Goal: Information Seeking & Learning: Learn about a topic

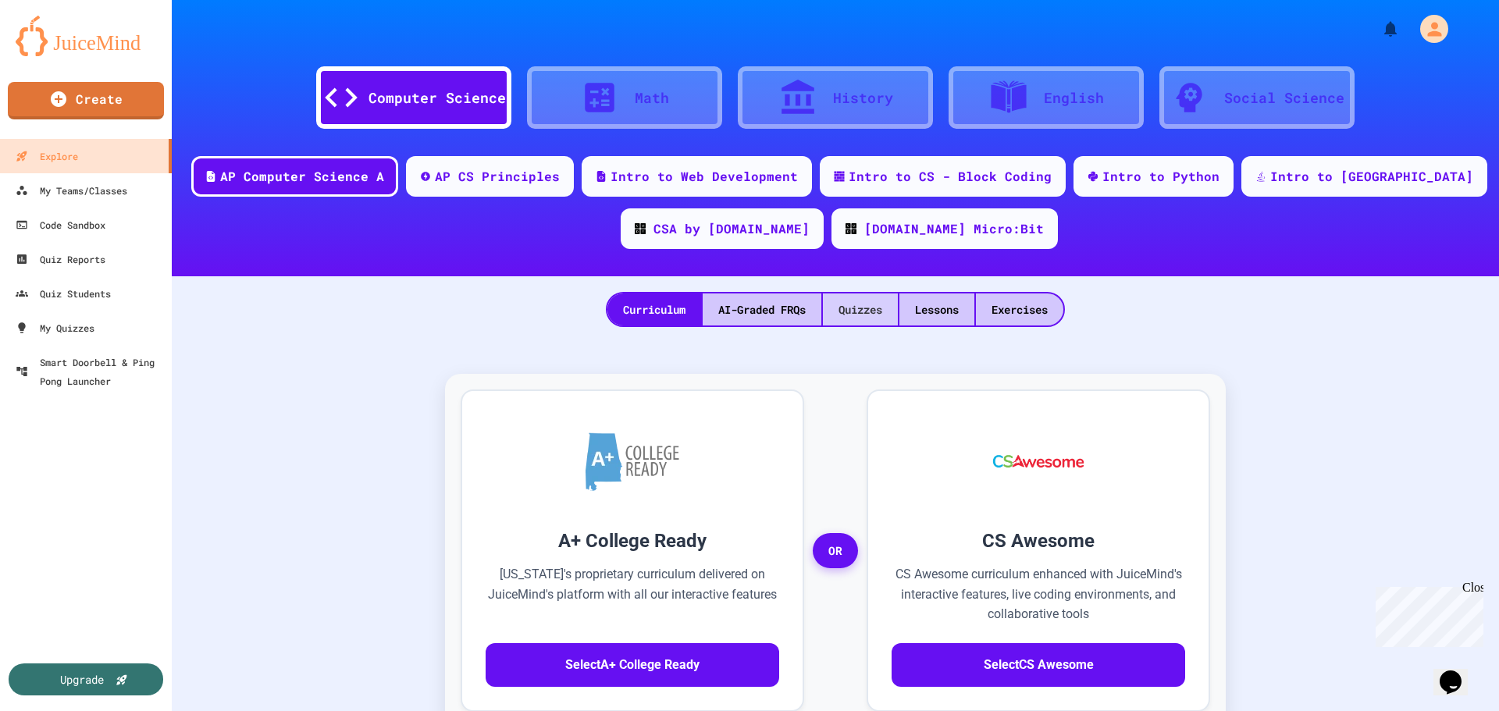
click at [830, 301] on div "Quizzes" at bounding box center [860, 309] width 75 height 32
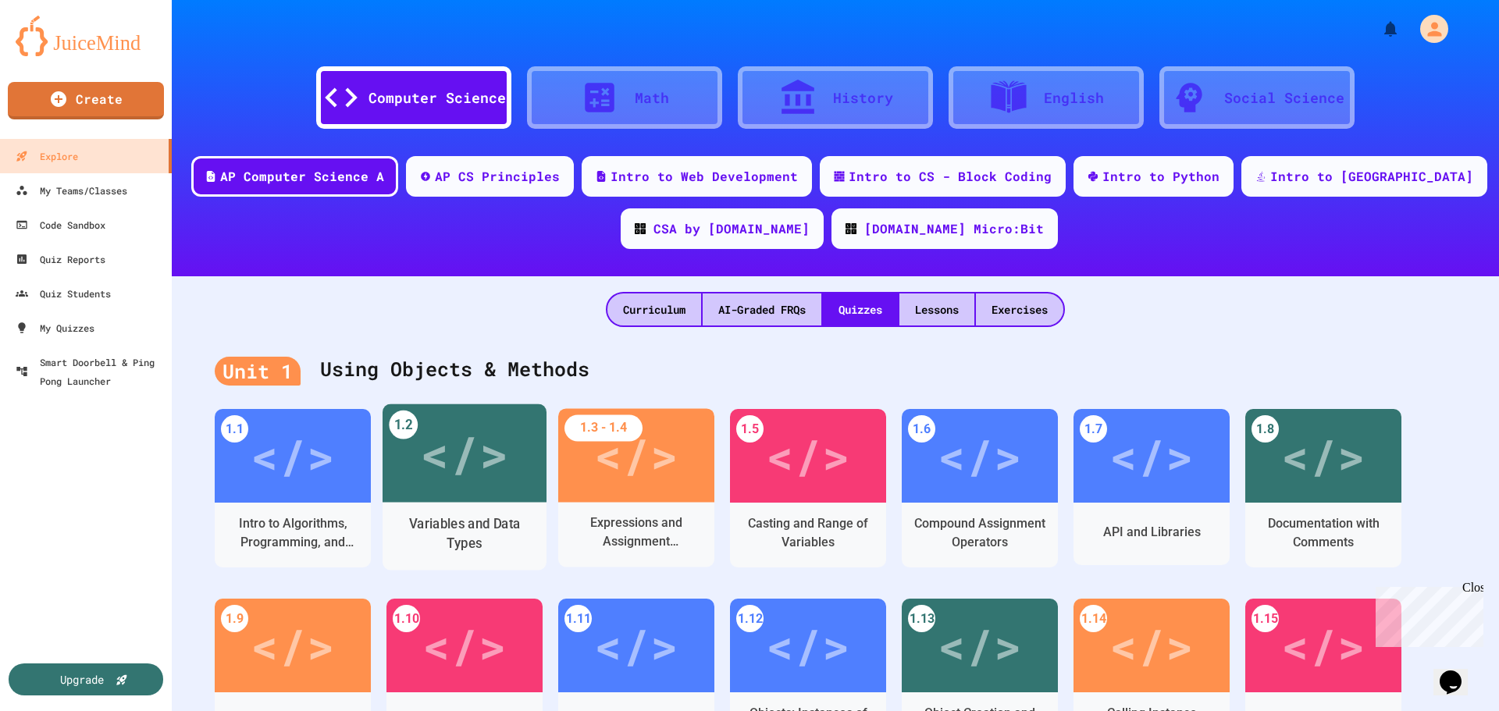
click at [498, 497] on div "</>" at bounding box center [464, 453] width 164 height 98
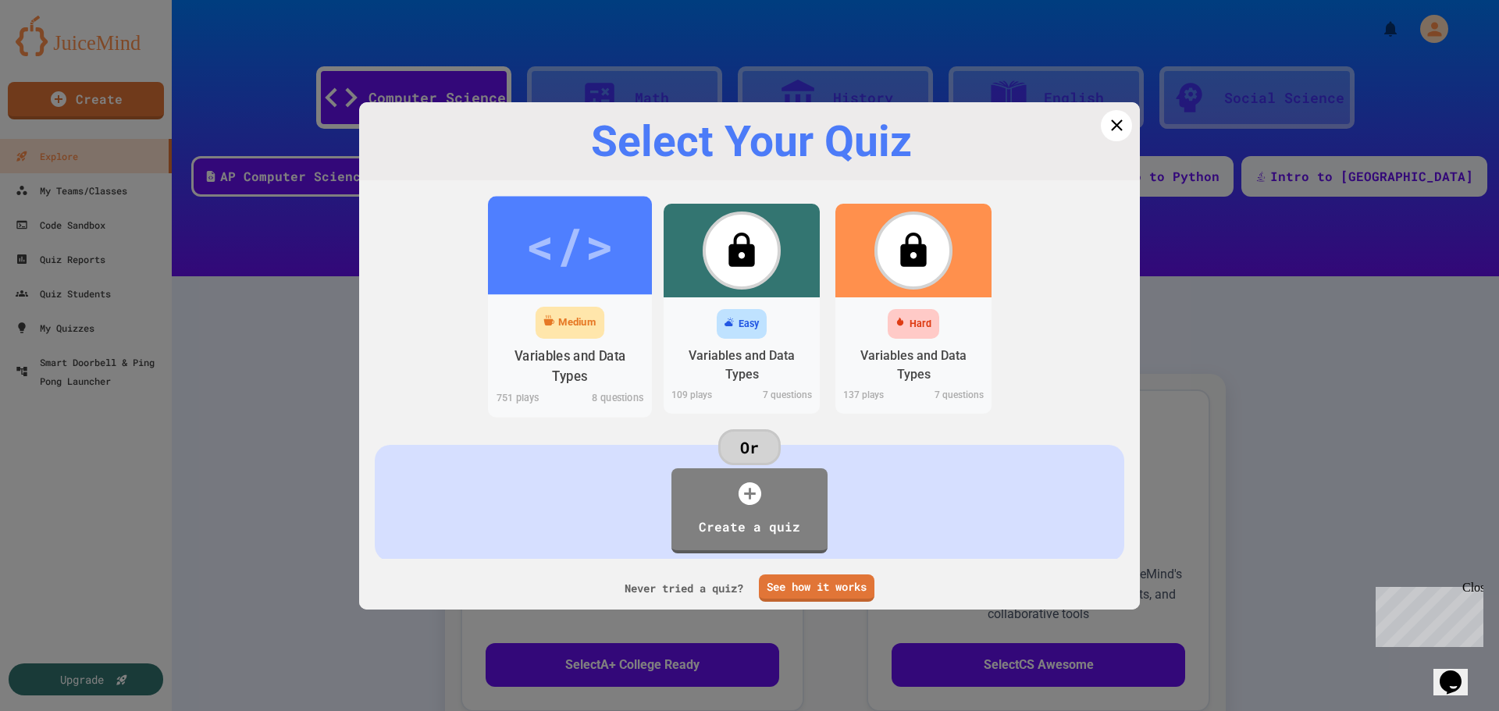
click at [611, 335] on div "Medium" at bounding box center [570, 322] width 164 height 40
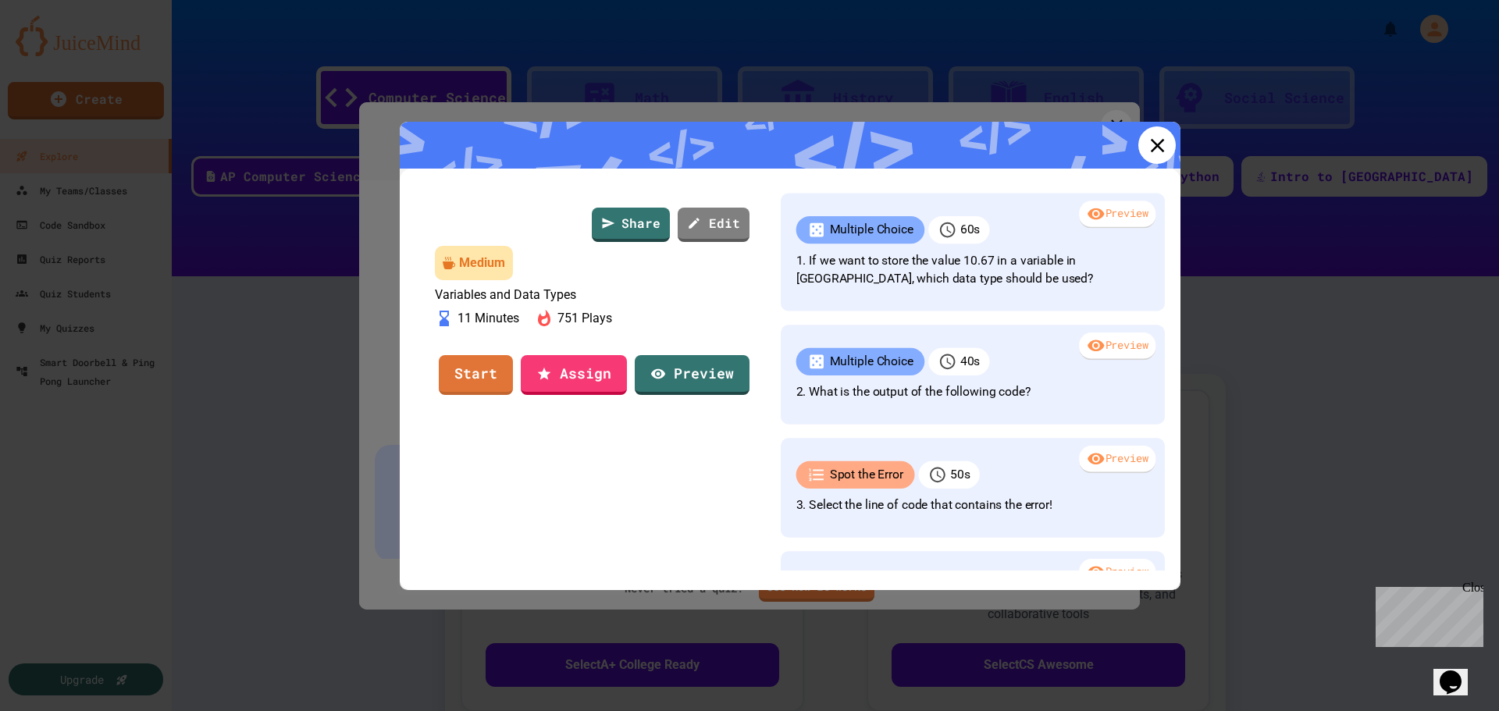
click at [1145, 146] on icon at bounding box center [1156, 144] width 23 height 23
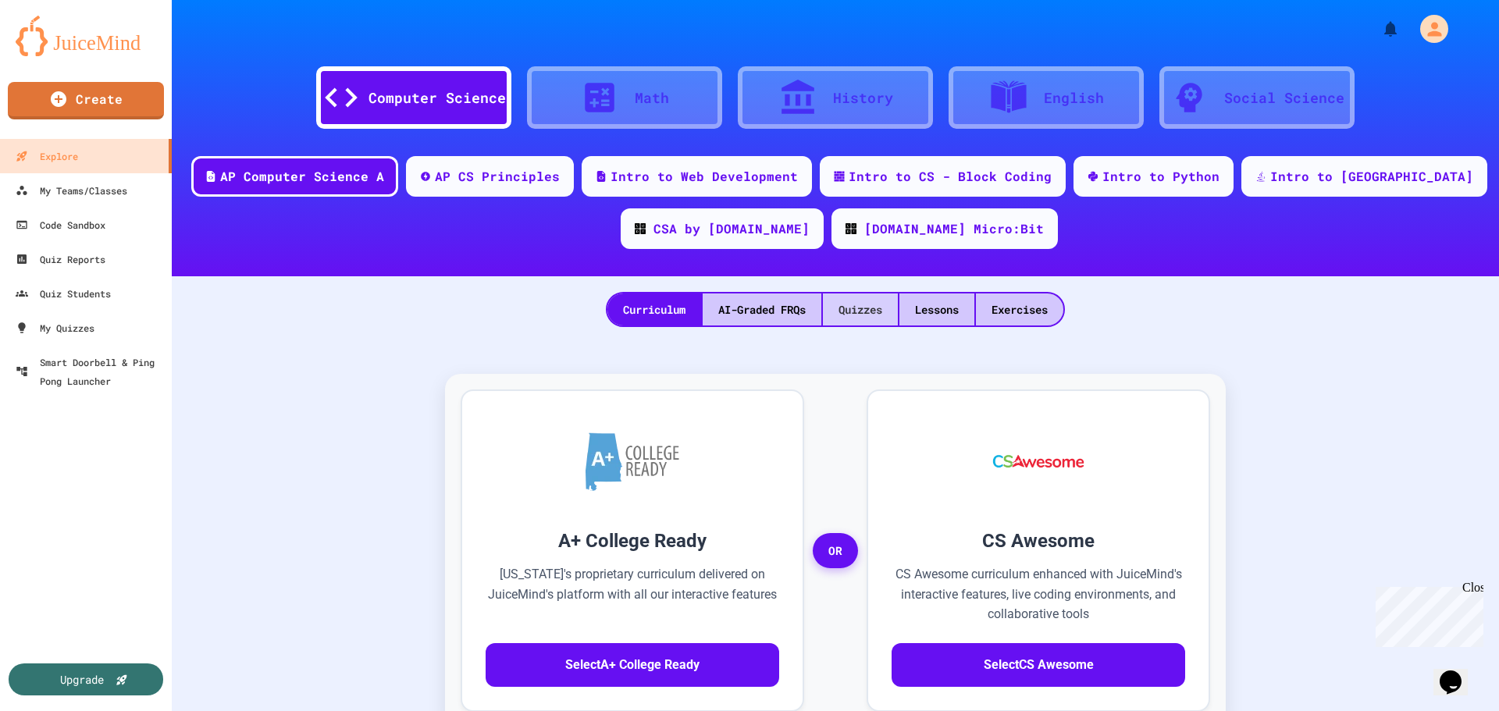
click at [870, 311] on div "Quizzes" at bounding box center [860, 309] width 75 height 32
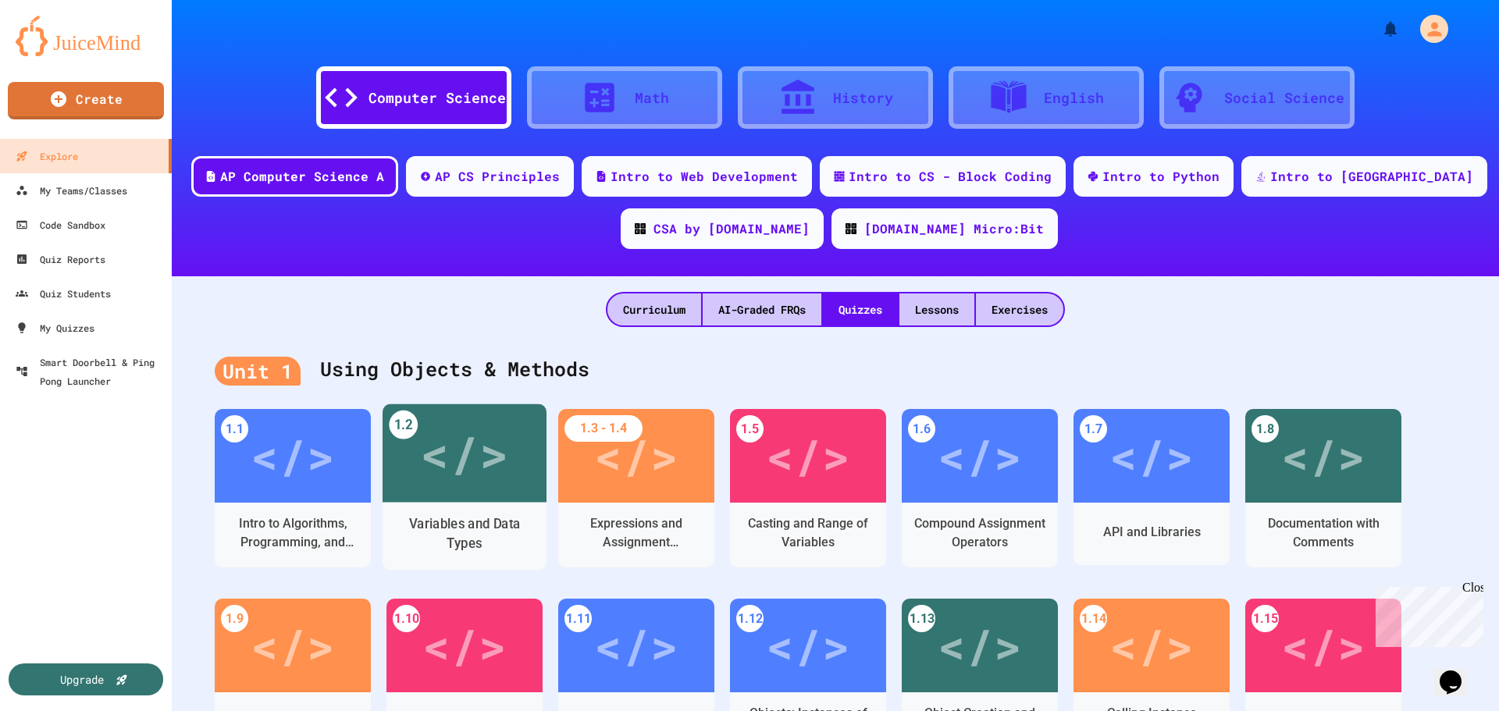
click at [475, 482] on div "</>" at bounding box center [464, 453] width 88 height 74
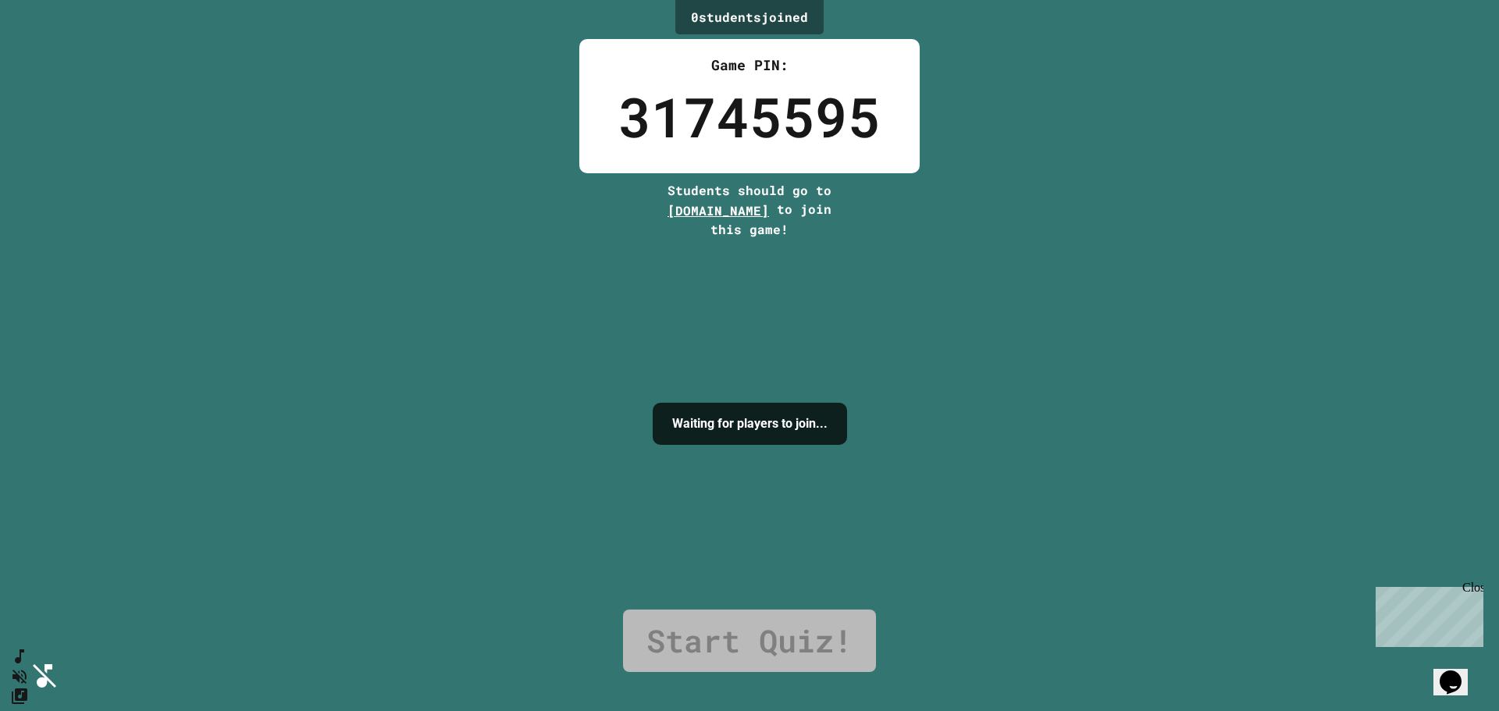
drag, startPoint x: 902, startPoint y: 357, endPoint x: 1102, endPoint y: 176, distance: 269.7
drag, startPoint x: 642, startPoint y: 212, endPoint x: 780, endPoint y: 214, distance: 137.4
click at [780, 214] on div "0 student s joined Game PIN: 31745595 Students should go to [DOMAIN_NAME] to jo…" at bounding box center [749, 355] width 1499 height 711
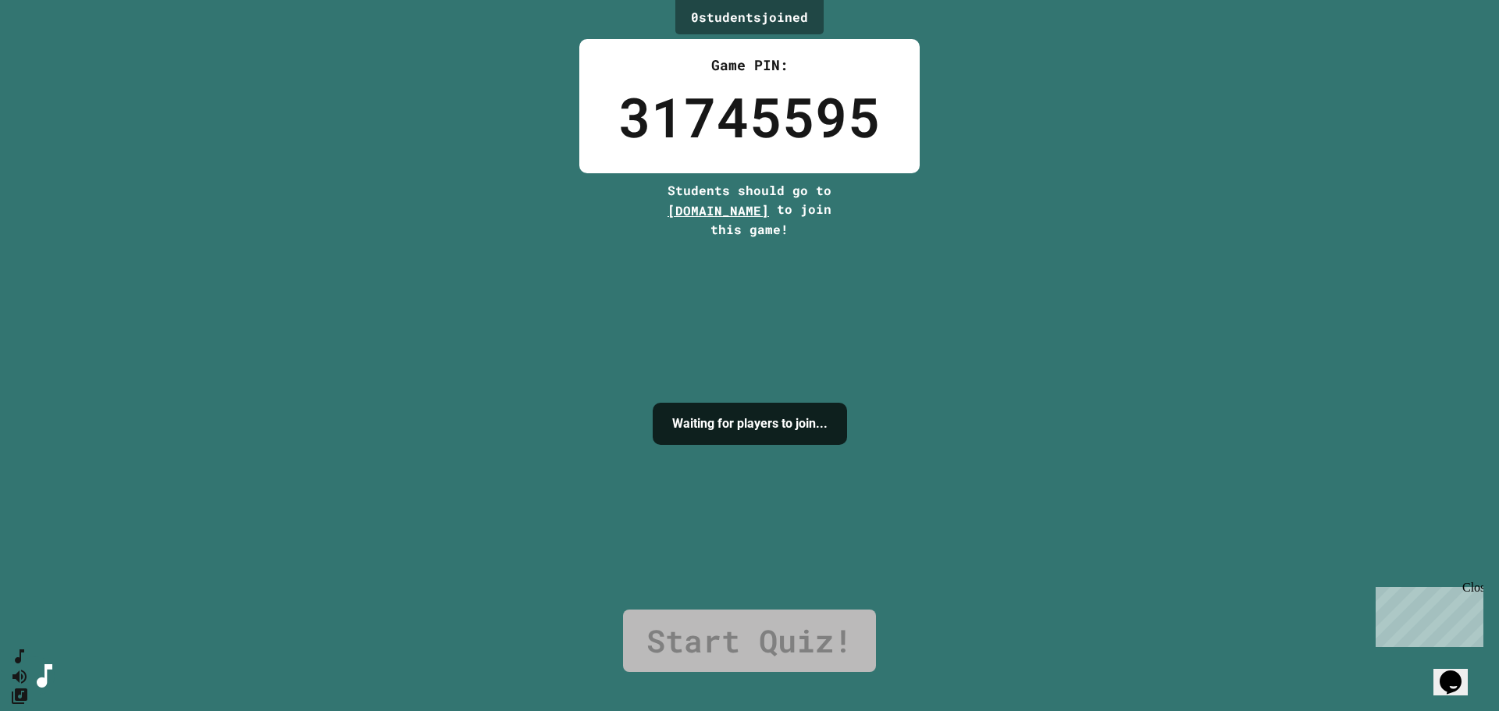
copy span "[DOMAIN_NAME]"
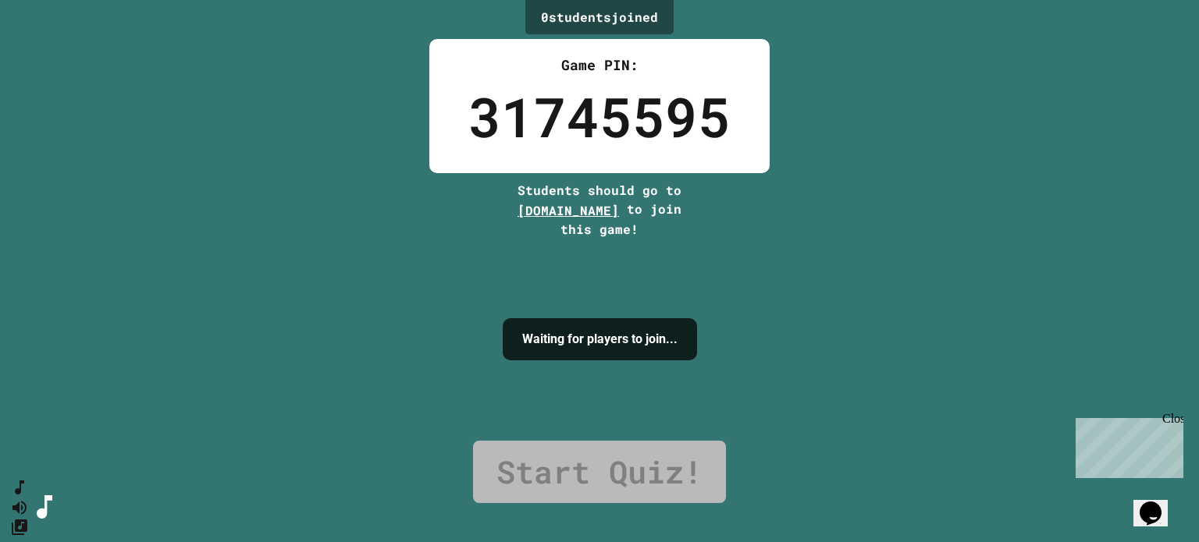
click at [887, 143] on div "0 student s joined Game PIN: 31745595 Students should go to [DOMAIN_NAME] to jo…" at bounding box center [599, 271] width 1199 height 542
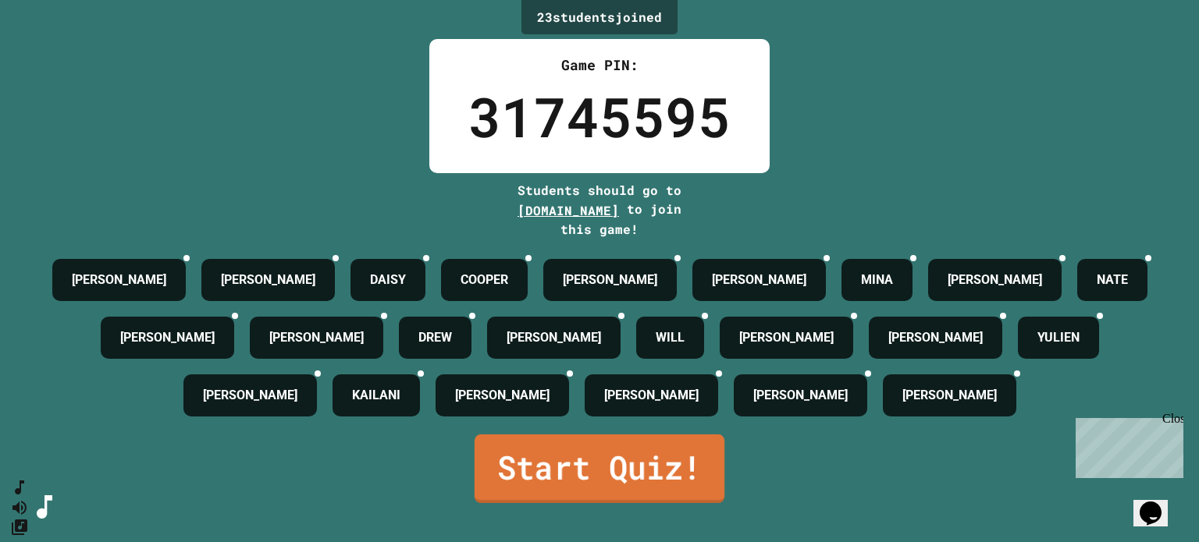
click at [581, 495] on link "Start Quiz!" at bounding box center [600, 469] width 250 height 69
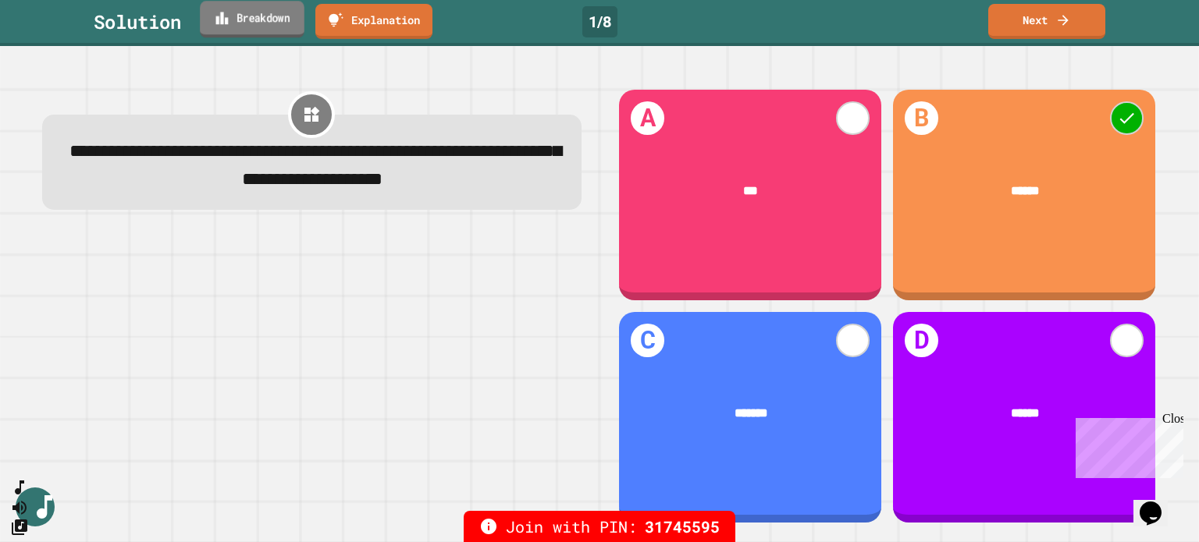
click at [261, 14] on link "Breakdown" at bounding box center [252, 19] width 105 height 37
click at [1058, 9] on link "Next" at bounding box center [1047, 20] width 114 height 37
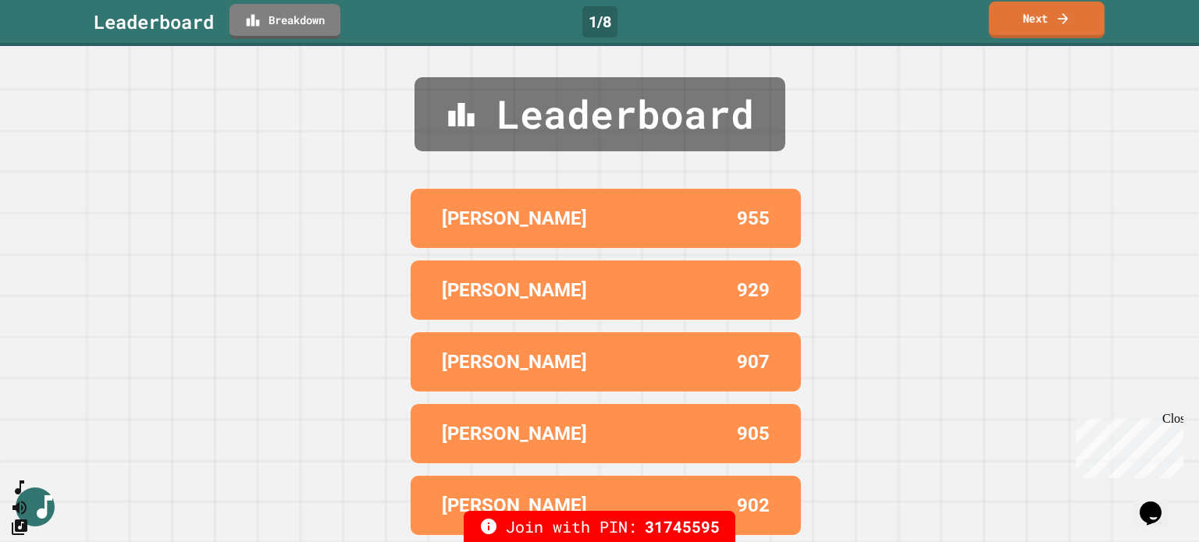
click at [1058, 22] on icon at bounding box center [1063, 18] width 16 height 16
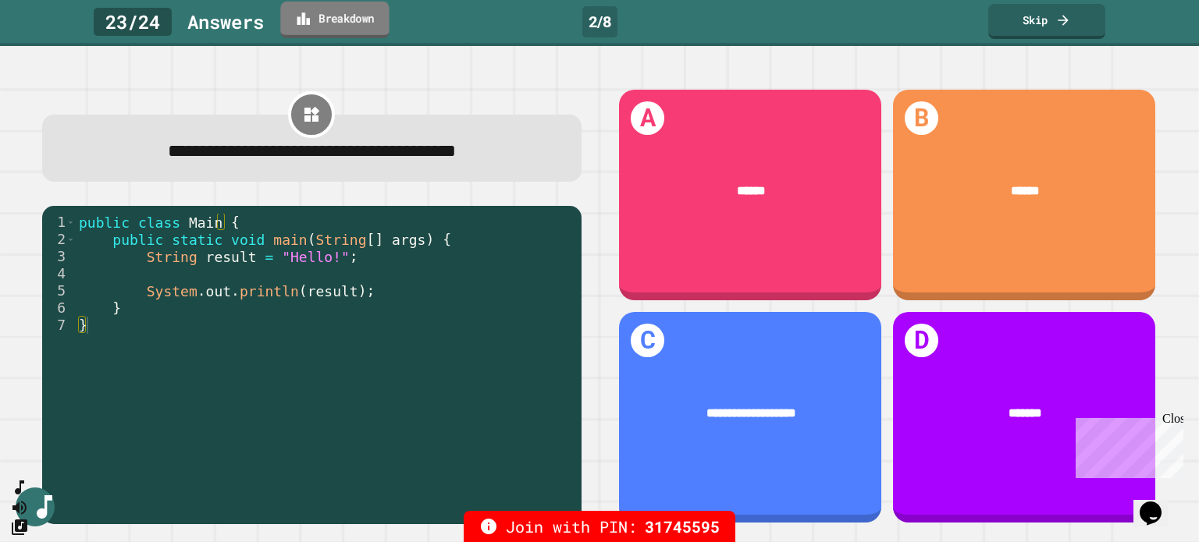
click at [322, 16] on link "Breakdown" at bounding box center [334, 20] width 108 height 37
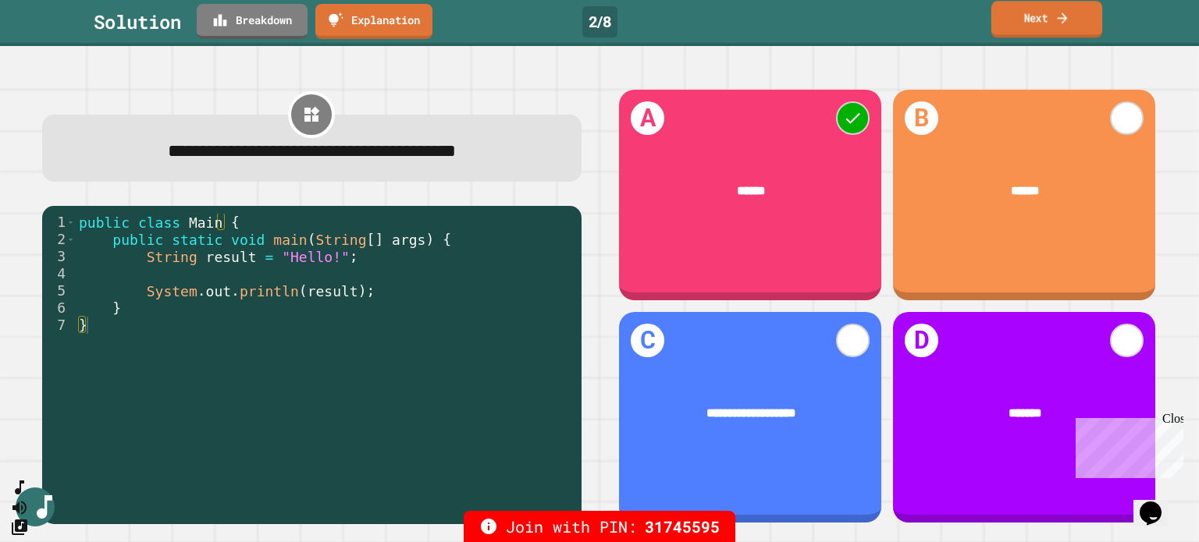
click at [1055, 12] on link "Next" at bounding box center [1046, 19] width 111 height 37
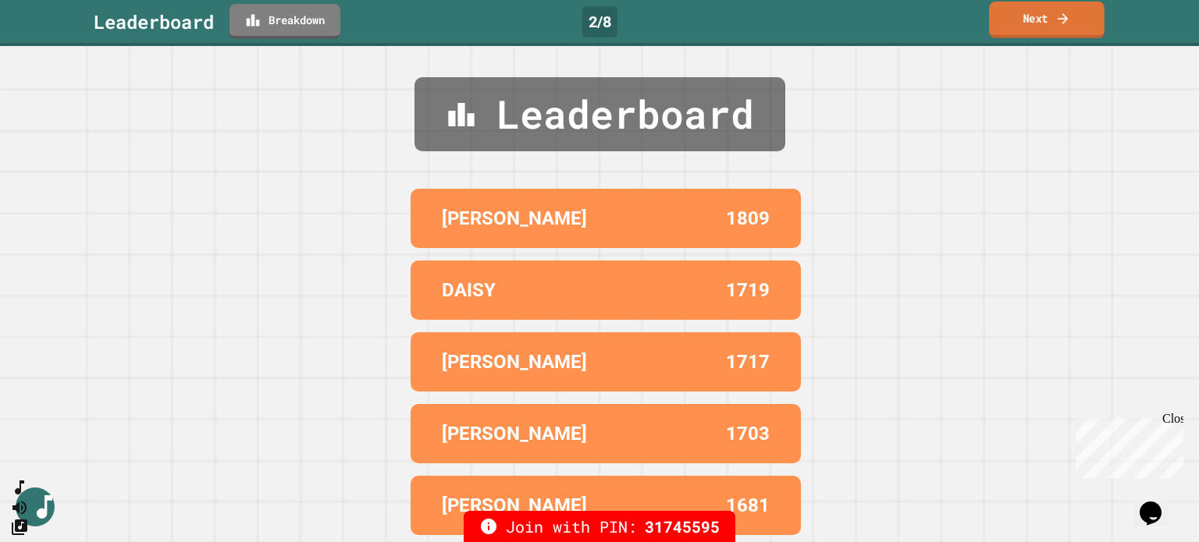
click at [1041, 27] on link "Next" at bounding box center [1047, 20] width 116 height 37
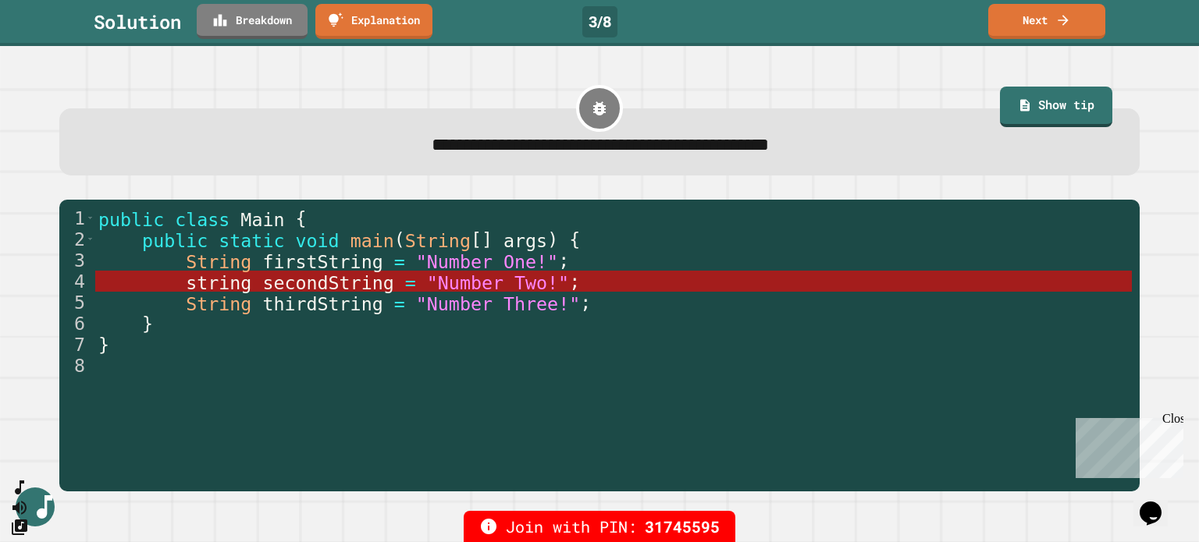
drag, startPoint x: 1190, startPoint y: 12, endPoint x: 278, endPoint y: 19, distance: 911.7
click at [278, 19] on link "Breakdown" at bounding box center [252, 21] width 111 height 35
click at [1033, 30] on link "Next" at bounding box center [1047, 19] width 106 height 37
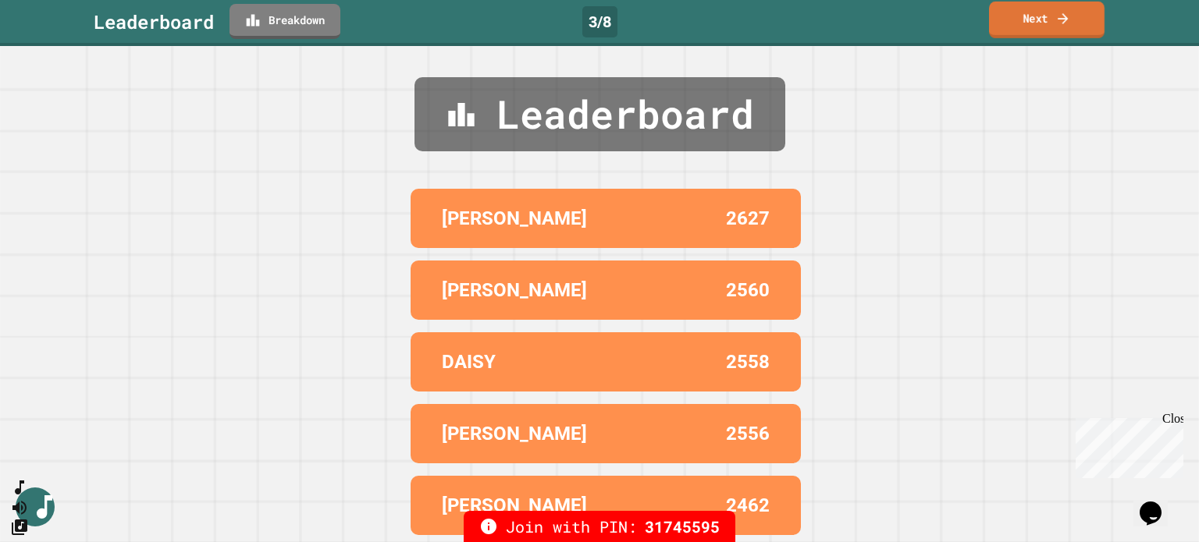
click at [1033, 30] on link "Next" at bounding box center [1047, 20] width 116 height 37
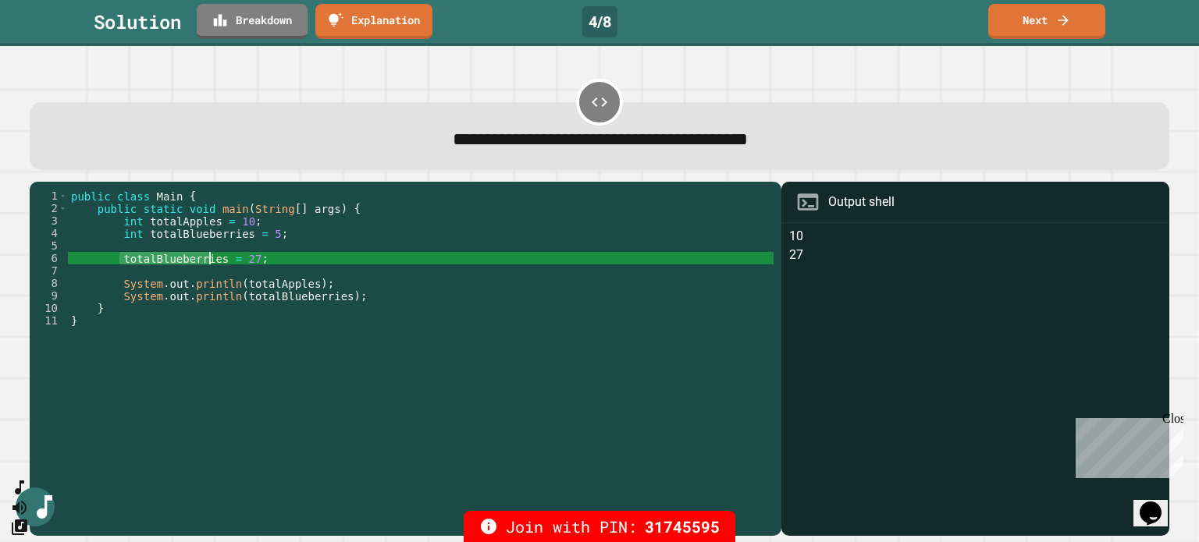
drag, startPoint x: 119, startPoint y: 262, endPoint x: 212, endPoint y: 257, distance: 93.8
click at [212, 257] on div "public class Main { public static void main ( String [ ] args ) { int totalAppl…" at bounding box center [421, 352] width 706 height 325
click at [226, 257] on div "public class Main { public static void main ( String [ ] args ) { int totalAppl…" at bounding box center [421, 352] width 706 height 325
click at [242, 255] on div "public class Main { public static void main ( String [ ] args ) { int totalAppl…" at bounding box center [421, 352] width 706 height 325
click at [368, 311] on div "public class Main { public static void main ( String [ ] args ) { int totalAppl…" at bounding box center [421, 352] width 706 height 325
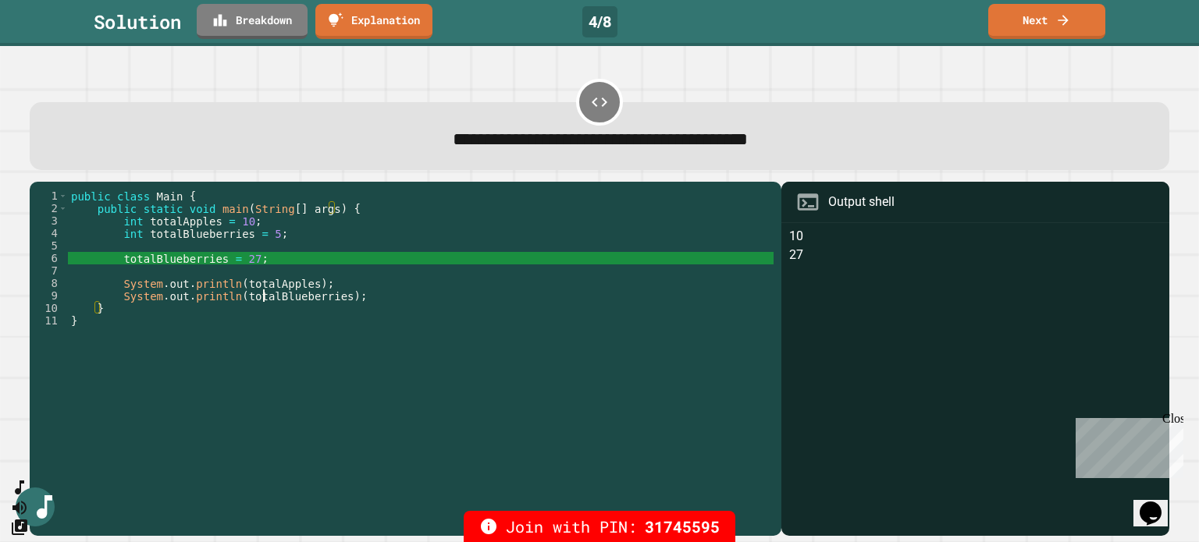
click at [264, 301] on div "public class Main { public static void main ( String [ ] args ) { int totalAppl…" at bounding box center [421, 352] width 706 height 325
click at [451, 461] on div "public class Main { public static void main ( String [ ] args ) { int totalAppl…" at bounding box center [421, 352] width 706 height 325
click at [1017, 9] on link "Next" at bounding box center [1046, 20] width 117 height 37
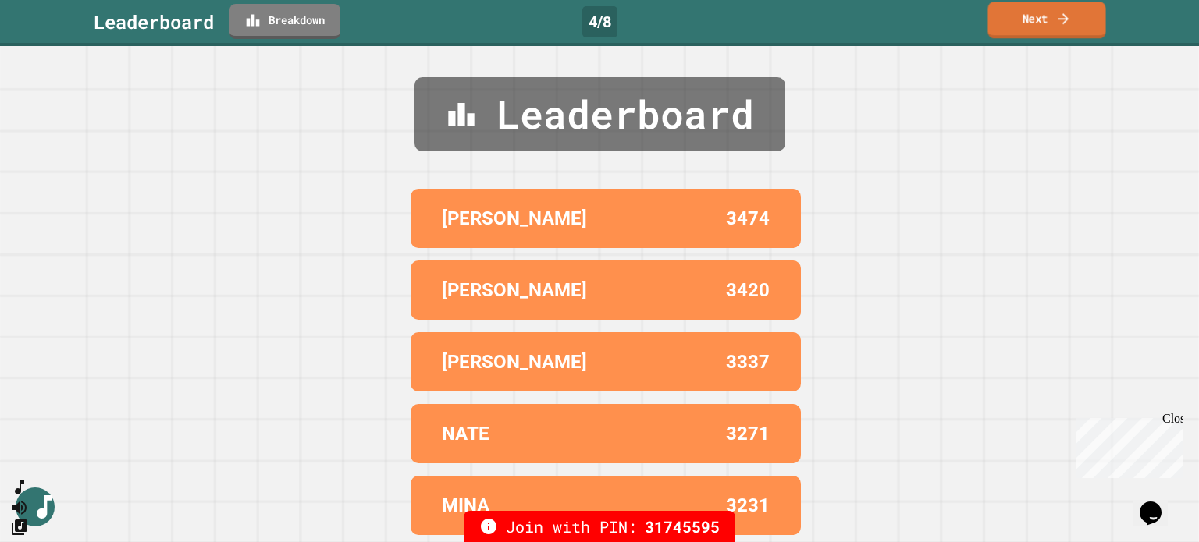
click at [1039, 23] on link "Next" at bounding box center [1046, 20] width 118 height 37
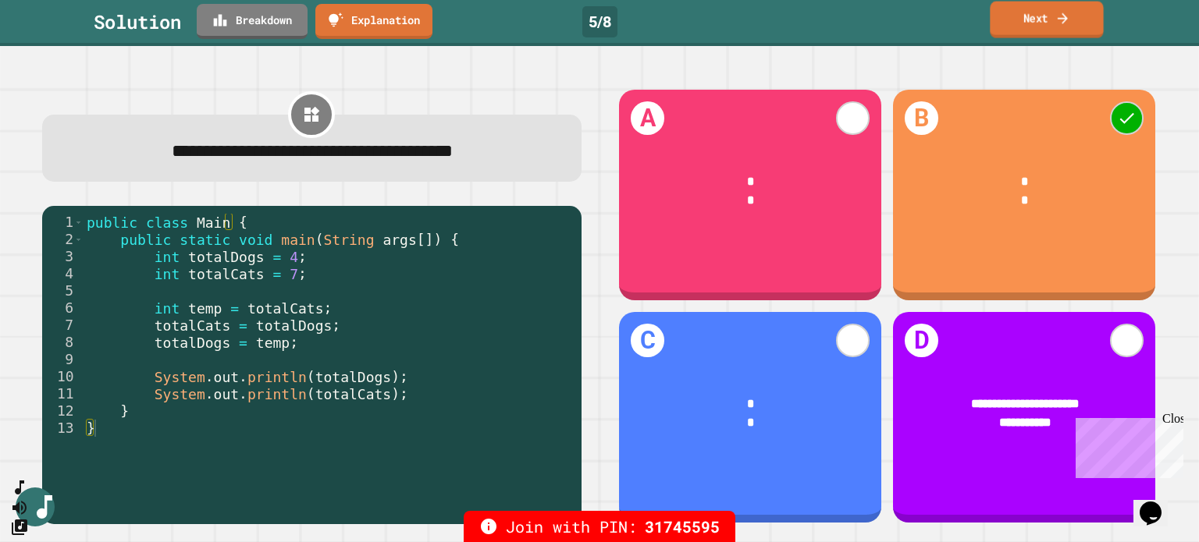
click at [1062, 20] on icon at bounding box center [1062, 18] width 15 height 16
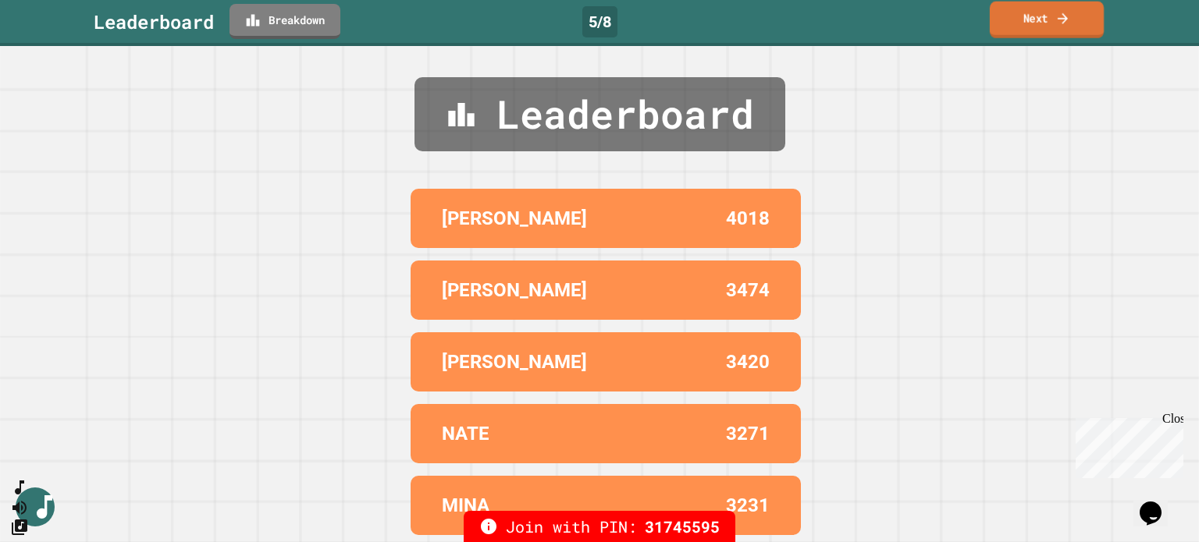
click at [1050, 27] on link "Next" at bounding box center [1047, 20] width 114 height 37
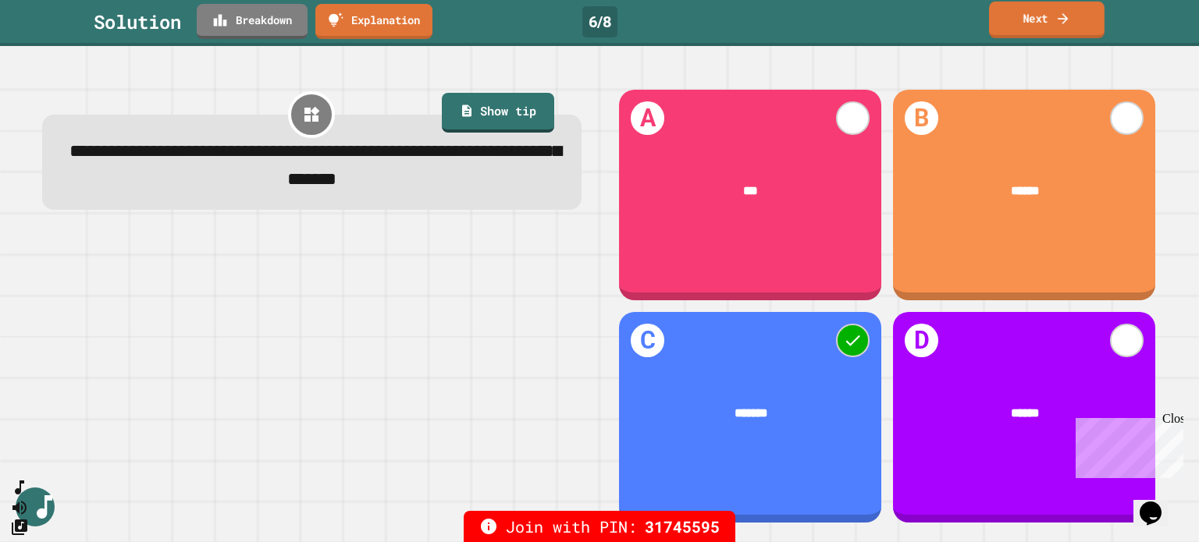
click at [1049, 27] on link "Next" at bounding box center [1047, 20] width 116 height 37
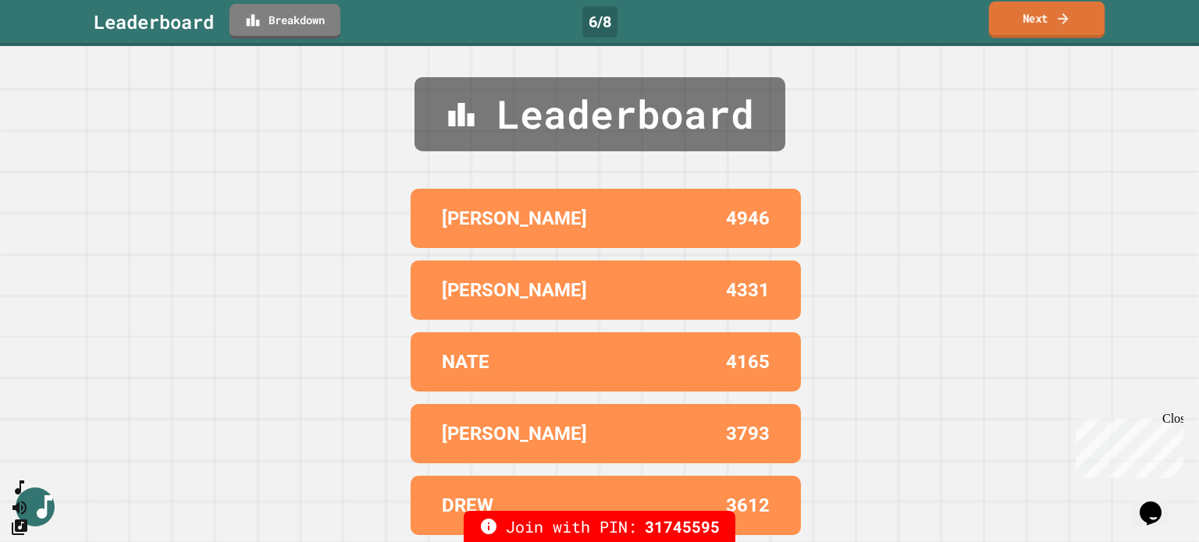
click at [1049, 27] on link "Next" at bounding box center [1047, 20] width 116 height 37
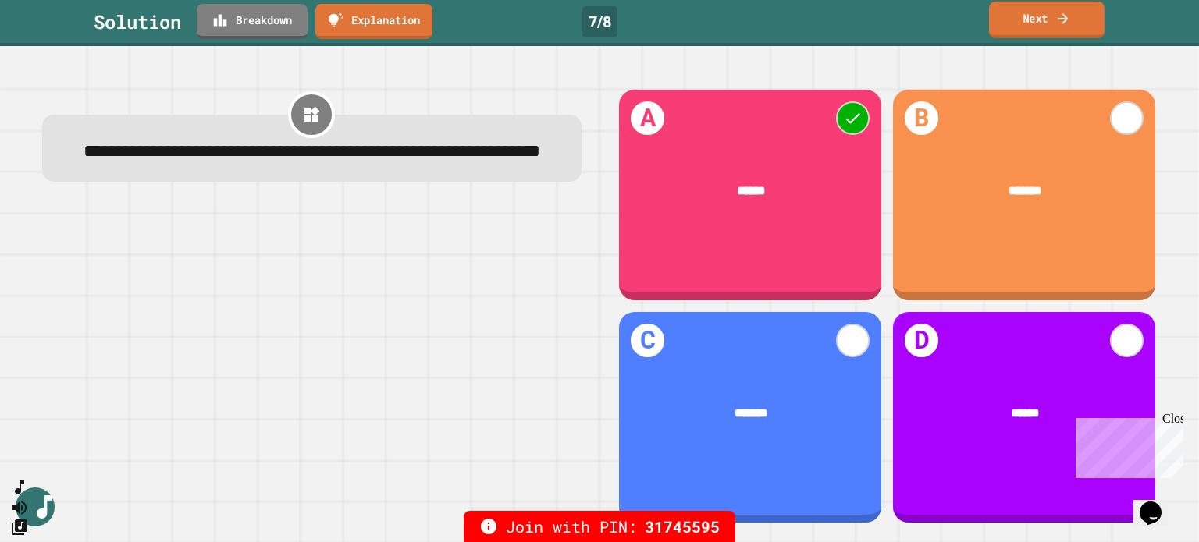
click at [1049, 27] on link "Next" at bounding box center [1047, 20] width 116 height 37
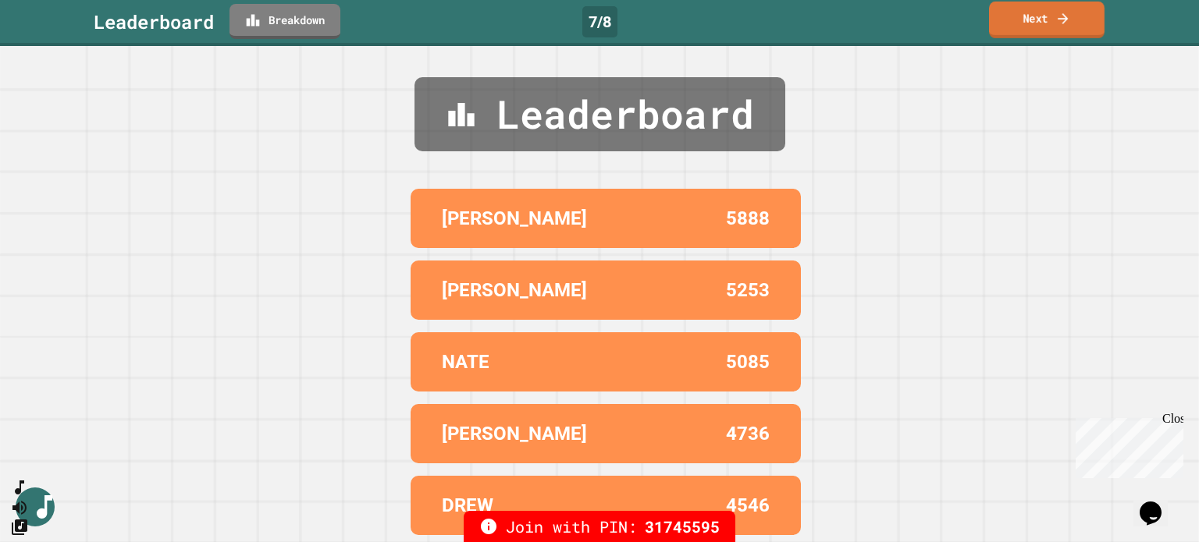
click at [1049, 27] on link "Next" at bounding box center [1047, 20] width 116 height 37
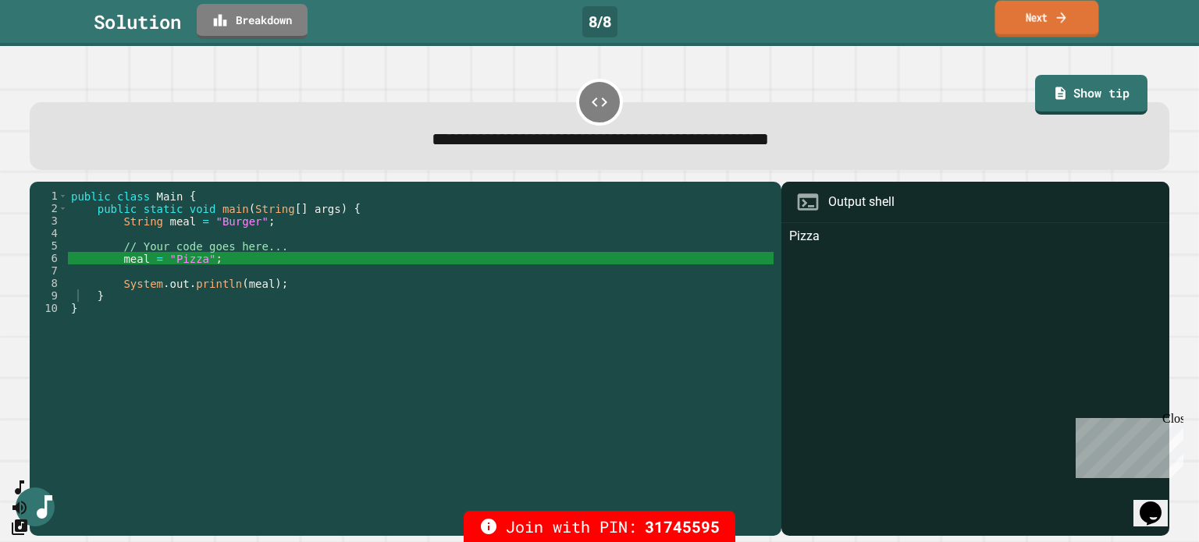
click at [1050, 26] on link "Next" at bounding box center [1046, 19] width 104 height 37
